Goal: Check status: Check status

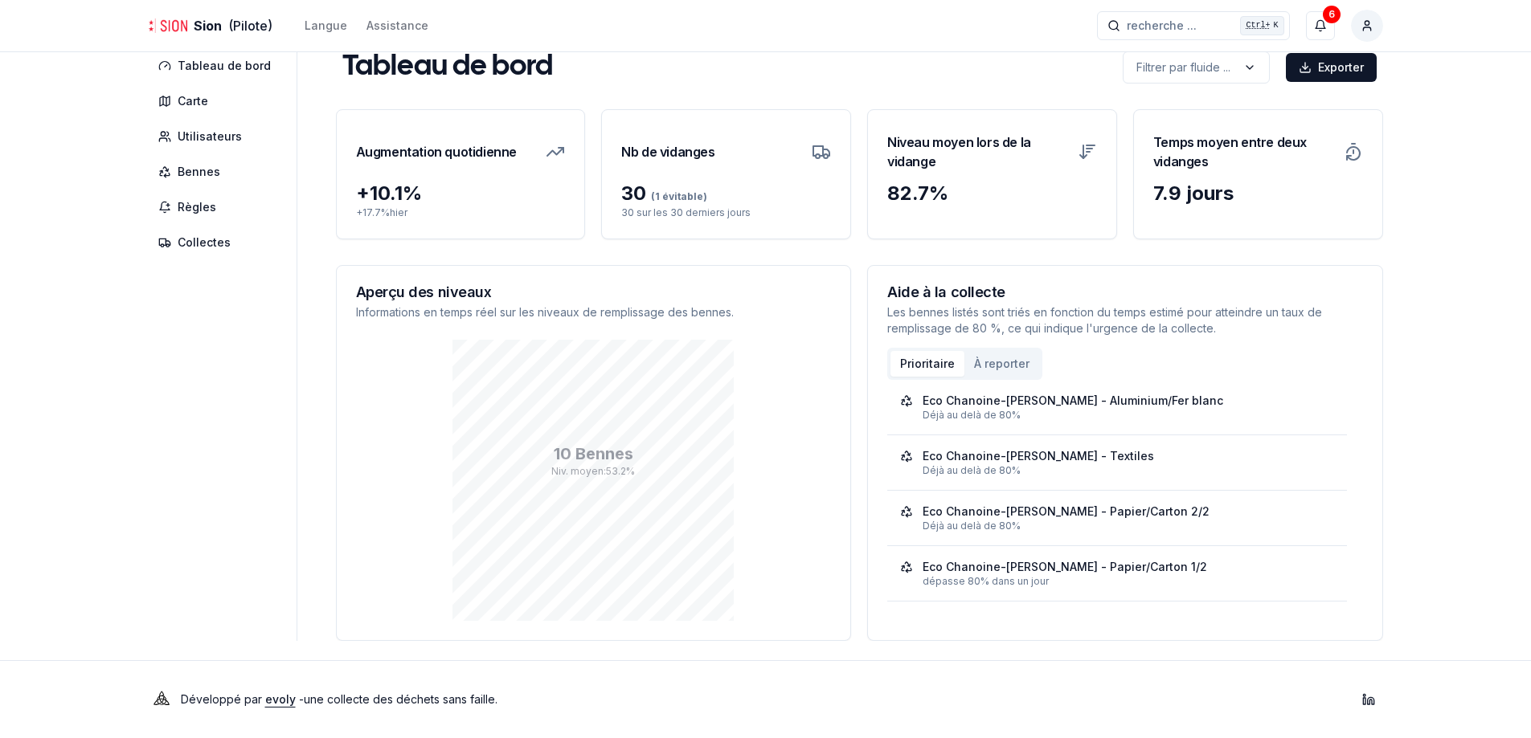
click at [1414, 421] on div "Sion (Pilote) Langue Assistance recherche ... recherche ... Ctrl+ K 6 [PERSON_N…" at bounding box center [765, 359] width 1531 height 759
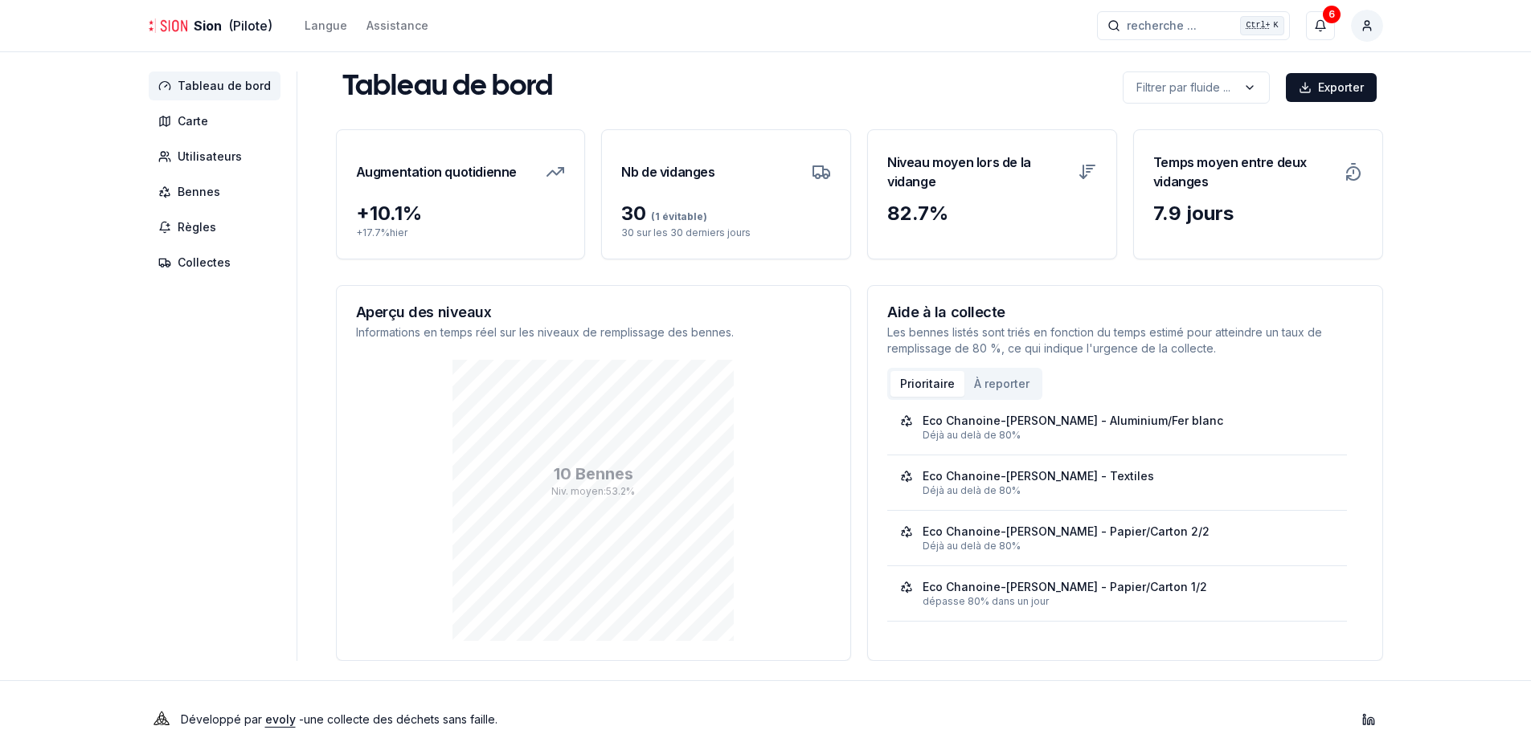
click at [206, 92] on span "Tableau de bord" at bounding box center [224, 86] width 93 height 16
click at [207, 155] on span "Utilisateurs" at bounding box center [210, 157] width 64 height 16
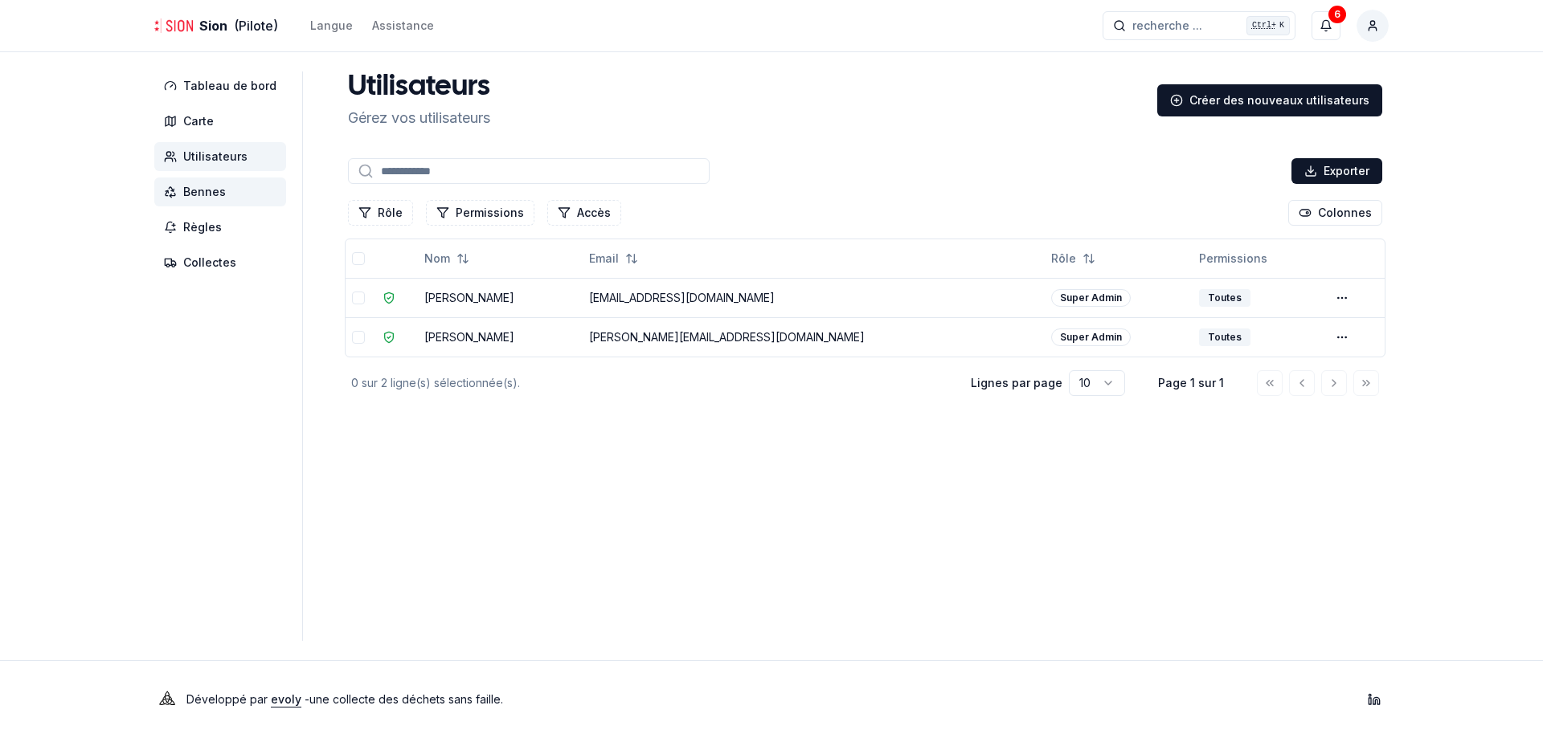
click at [222, 194] on span "Bennes" at bounding box center [204, 192] width 43 height 16
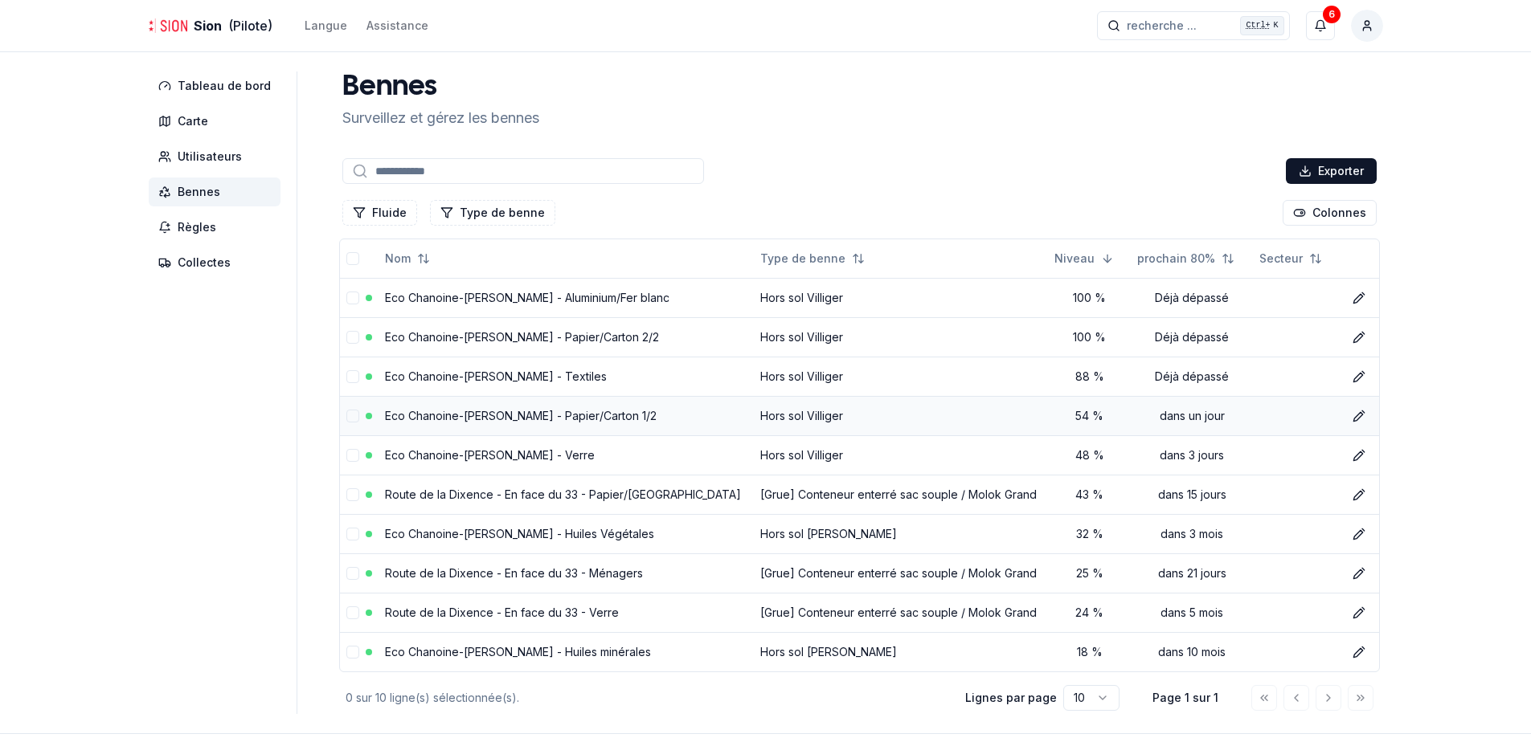
click at [546, 414] on link "Eco Chanoine-[PERSON_NAME] - Papier/Carton 1/2" at bounding box center [521, 416] width 272 height 14
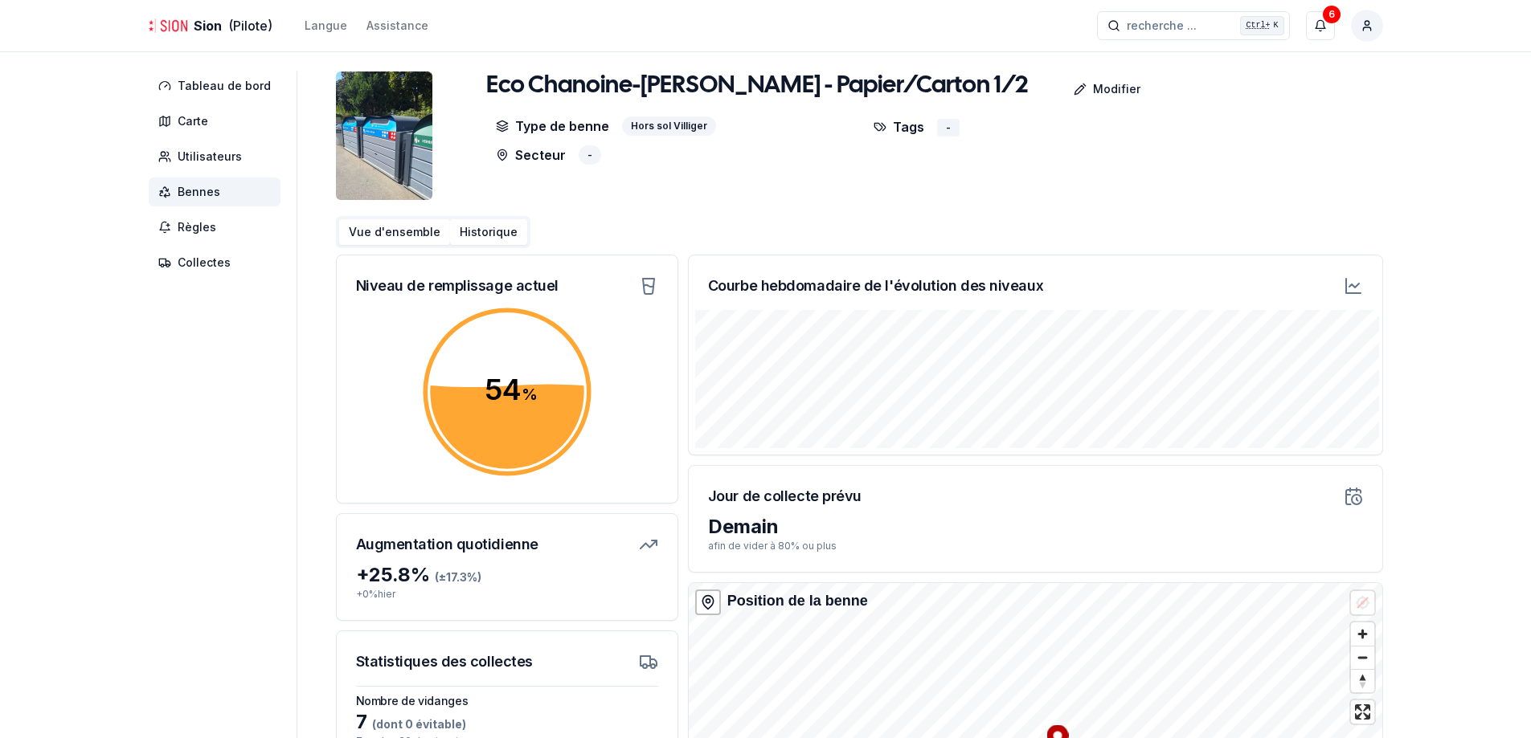
click at [468, 226] on button "Historique" at bounding box center [488, 232] width 77 height 26
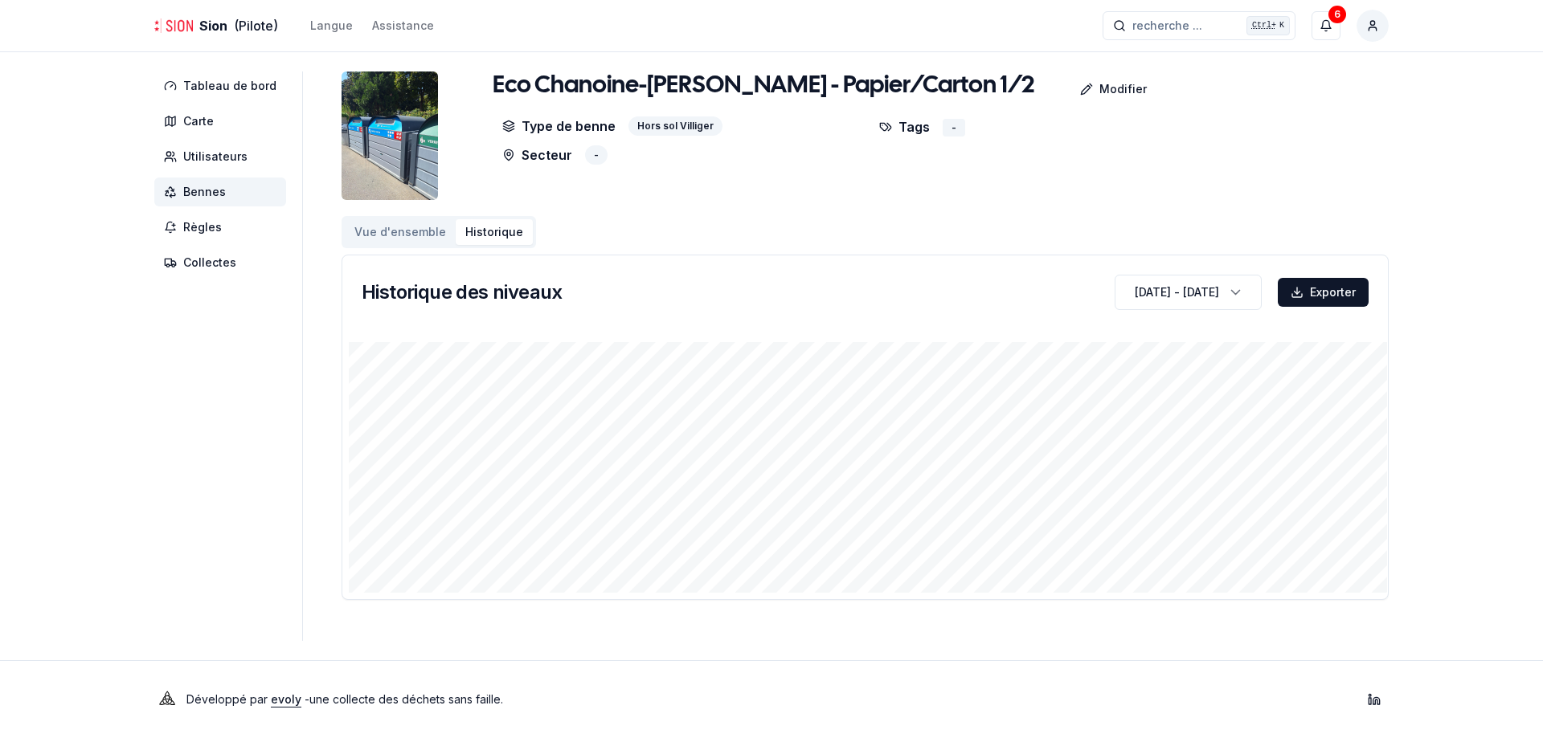
click at [395, 162] on img at bounding box center [390, 136] width 96 height 129
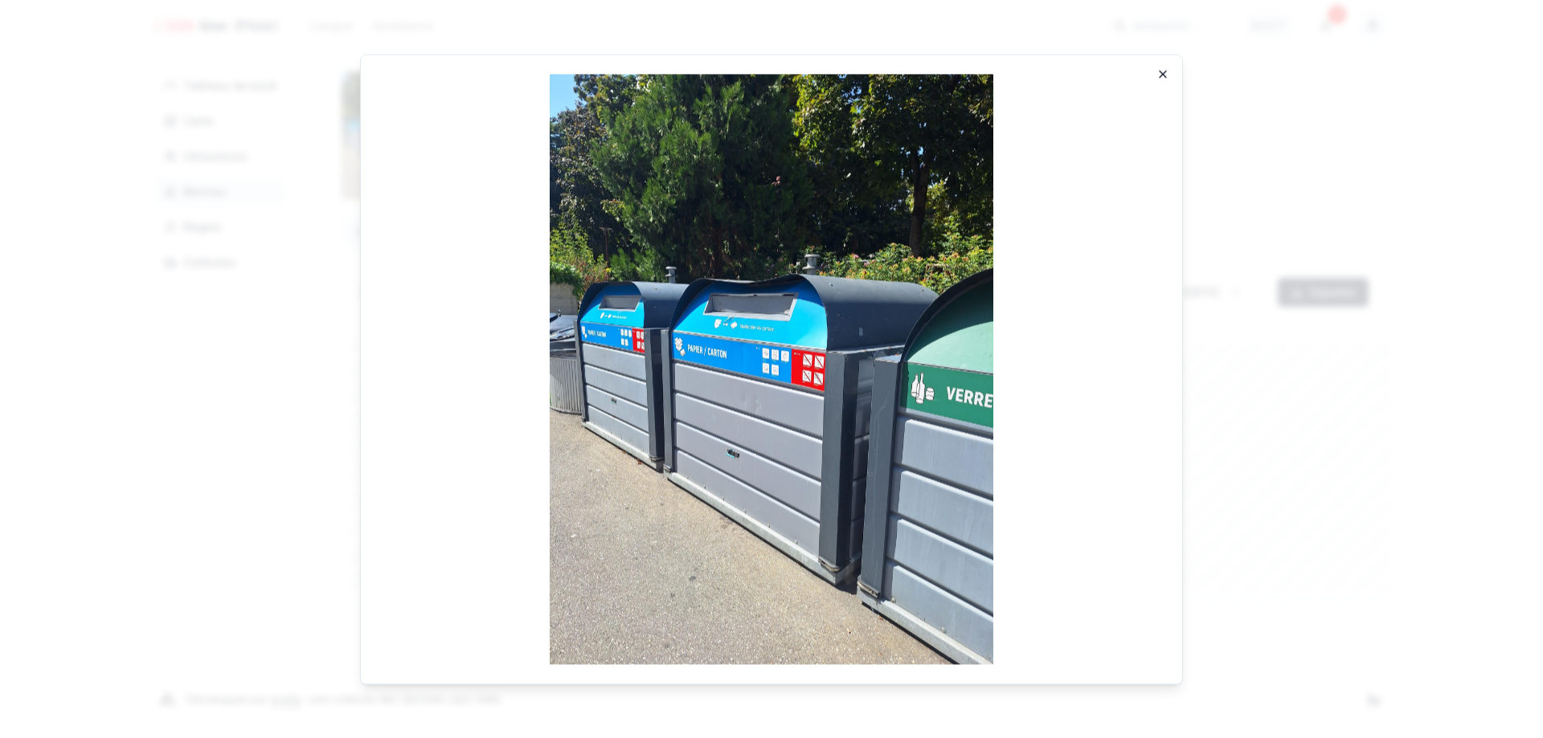
click at [1160, 74] on icon "button" at bounding box center [1162, 73] width 13 height 13
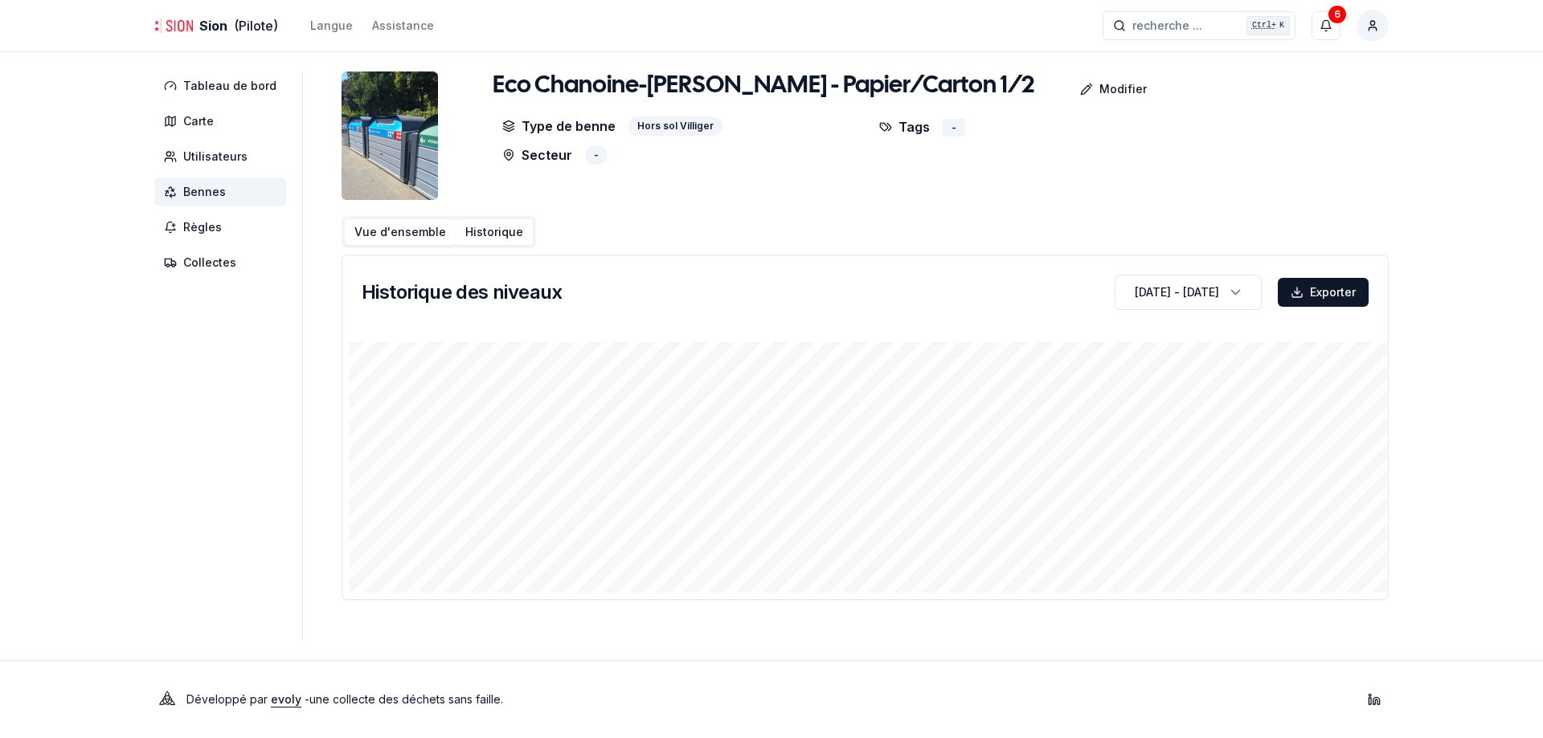
click at [410, 243] on button "Vue d'ensemble" at bounding box center [400, 232] width 111 height 26
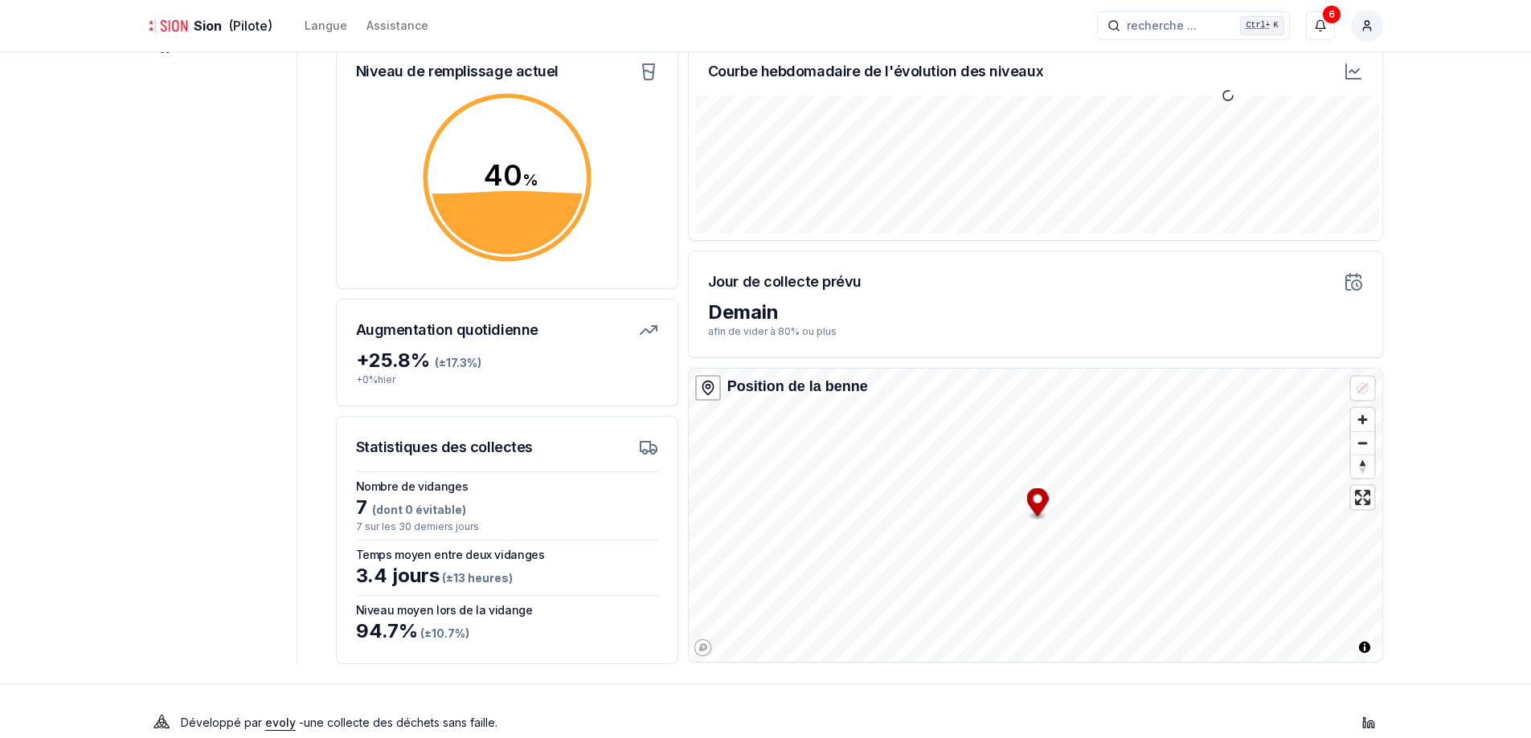
scroll to position [238, 0]
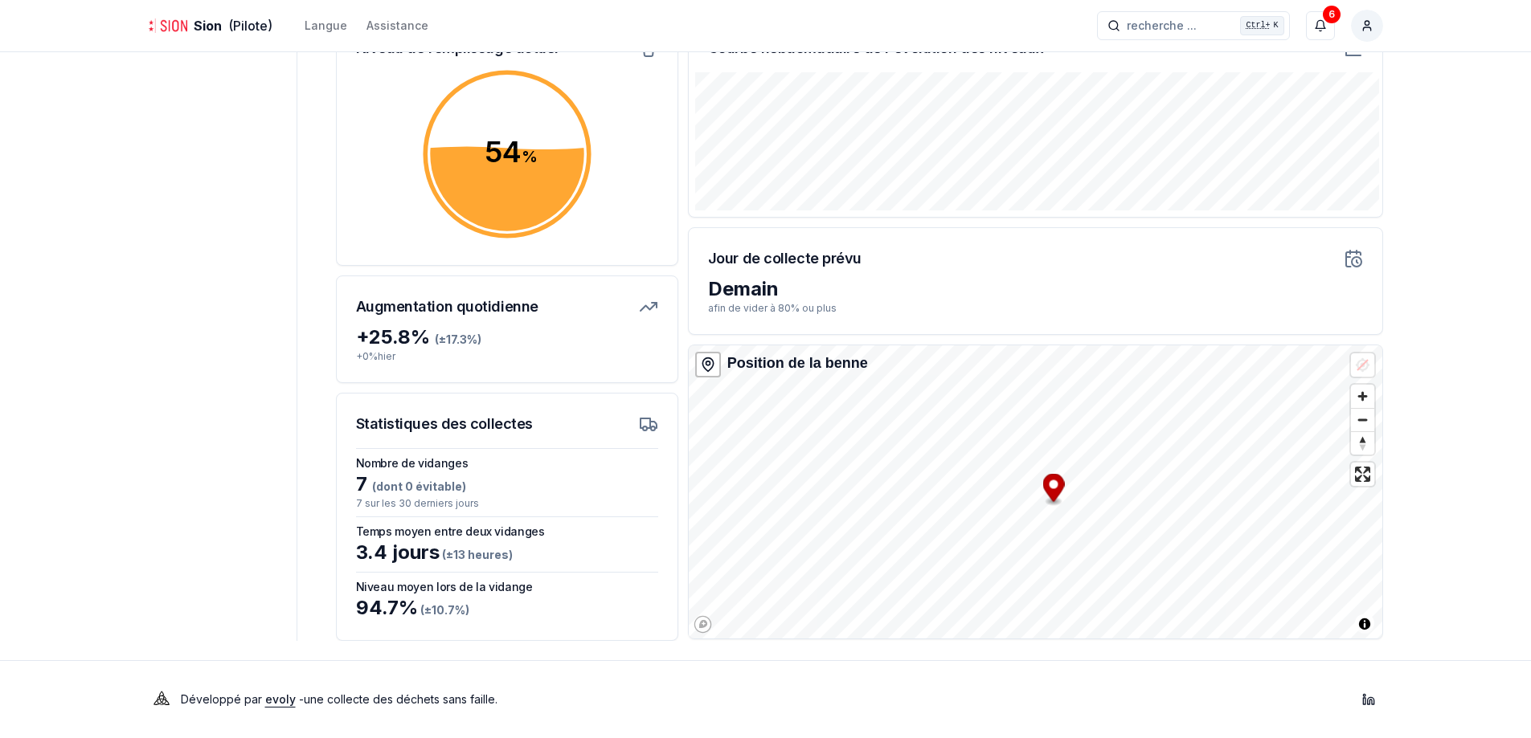
click at [644, 305] on icon at bounding box center [648, 306] width 19 height 19
click at [511, 331] on div "+ 25.8 % (± 17.3 %)" at bounding box center [507, 338] width 302 height 26
drag, startPoint x: 407, startPoint y: 427, endPoint x: 542, endPoint y: 444, distance: 136.0
click at [542, 444] on div "Statistiques des collectes Nombre de vidanges 7 (dont 0 évitable) 7 sur les 30 …" at bounding box center [507, 517] width 342 height 248
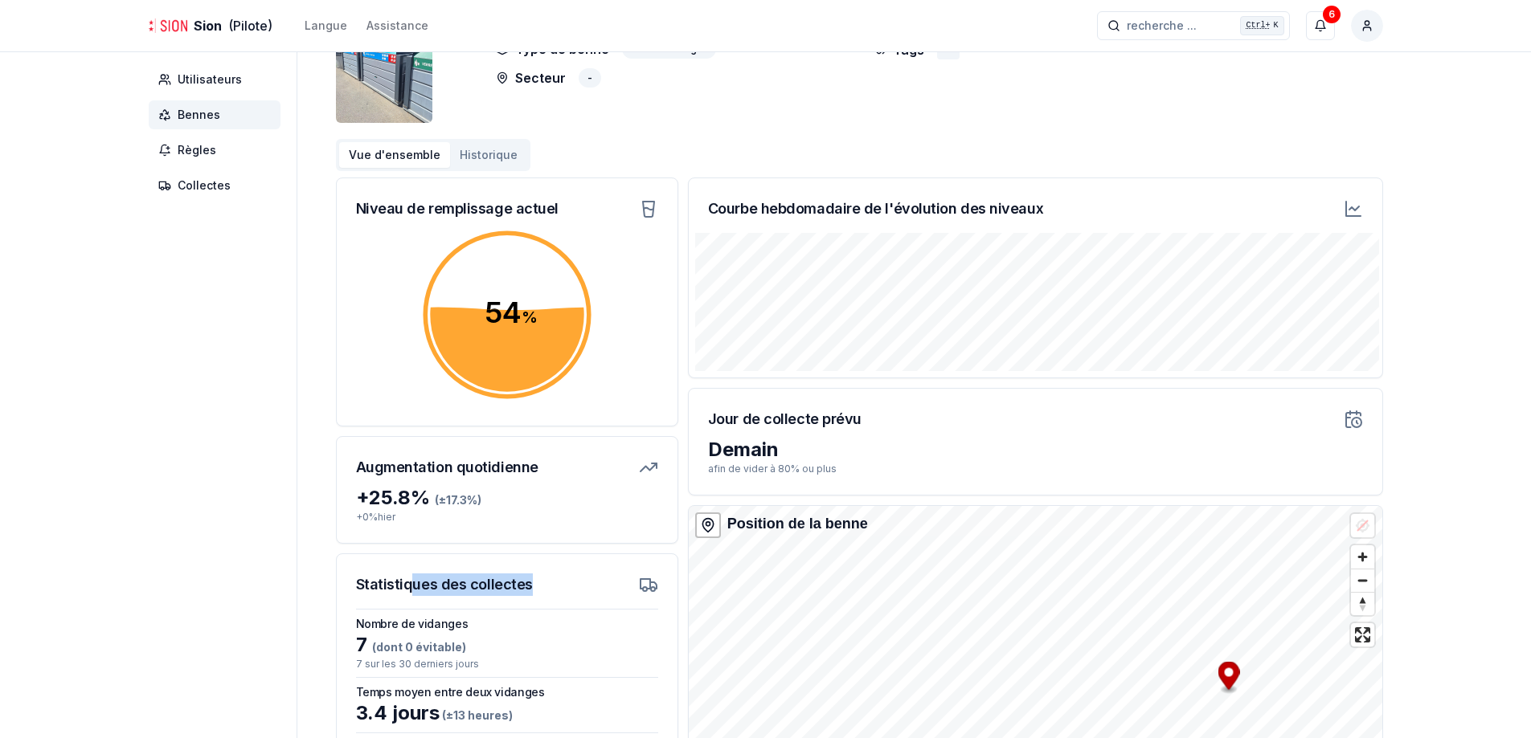
scroll to position [0, 0]
